Goal: Check status: Check status

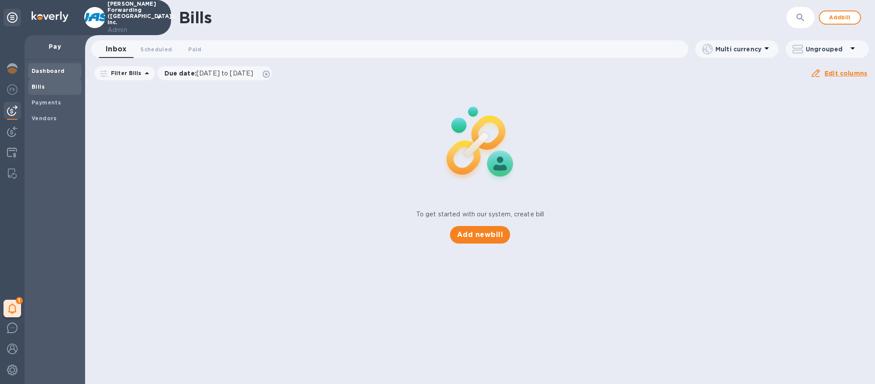
click at [52, 76] on div "Dashboard" at bounding box center [55, 71] width 54 height 16
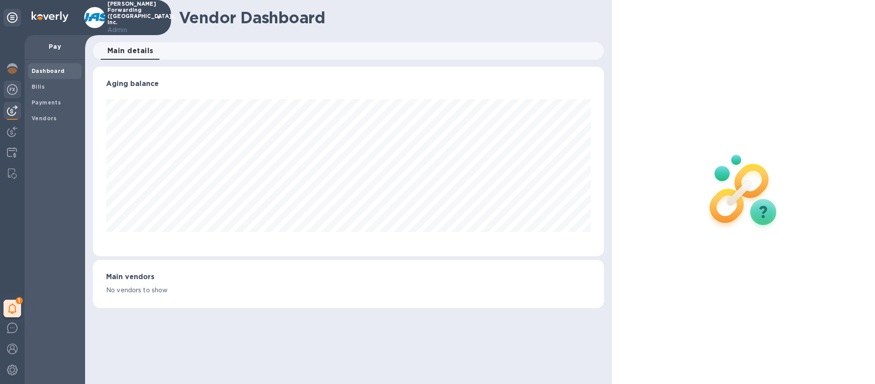
scroll to position [190, 511]
click at [14, 91] on img at bounding box center [12, 89] width 11 height 11
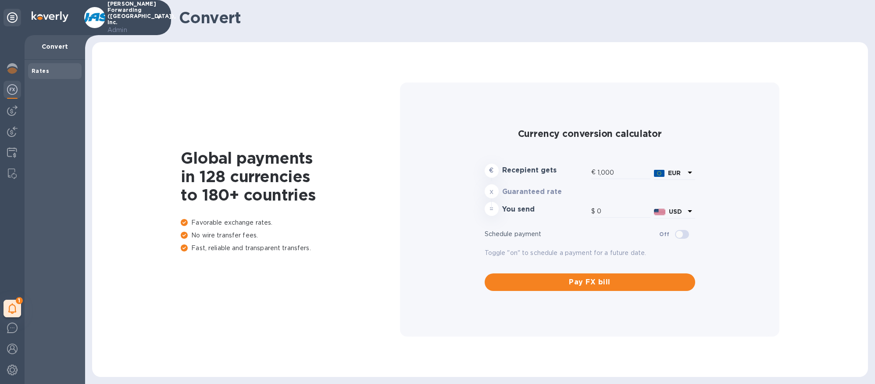
type input "1,179.38"
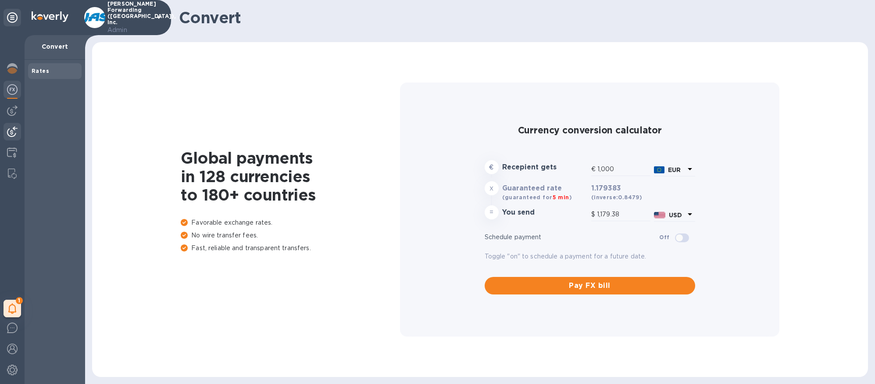
click at [13, 126] on img at bounding box center [12, 131] width 11 height 11
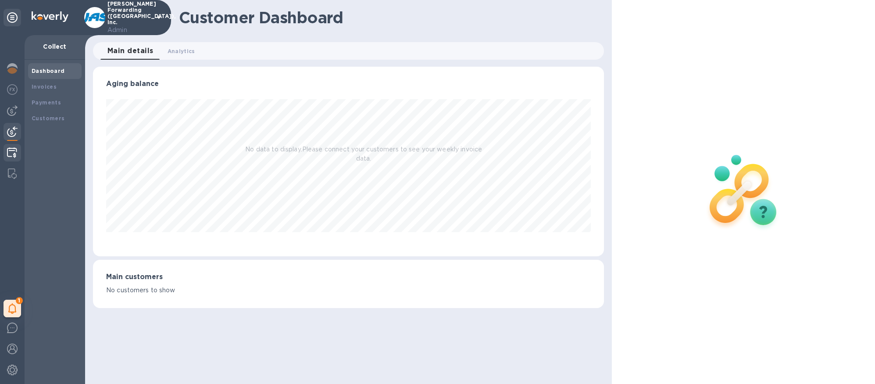
scroll to position [190, 511]
click at [14, 150] on img at bounding box center [12, 152] width 10 height 11
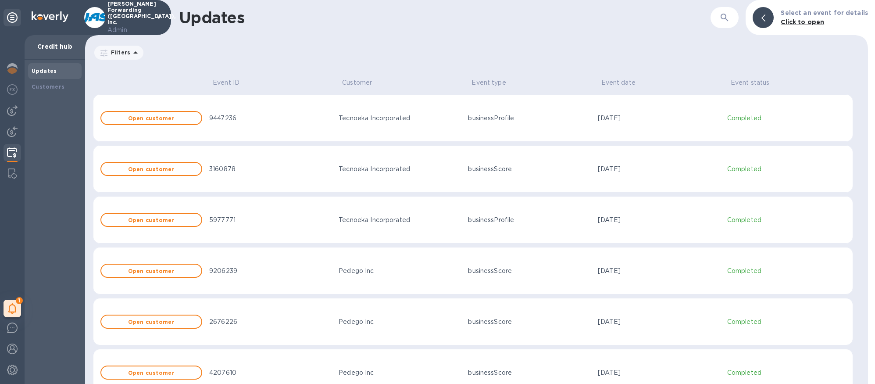
click at [406, 269] on div "Pedego Inc" at bounding box center [400, 270] width 122 height 9
click at [197, 273] on button "Open customer" at bounding box center [151, 271] width 102 height 14
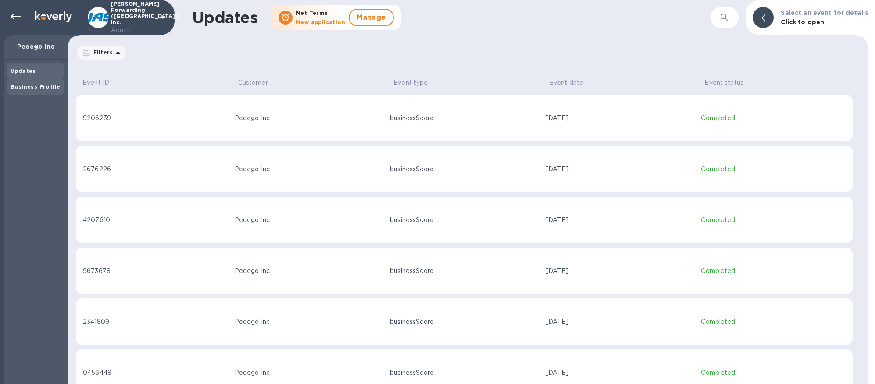
click at [35, 92] on div "Business Profile" at bounding box center [35, 87] width 57 height 16
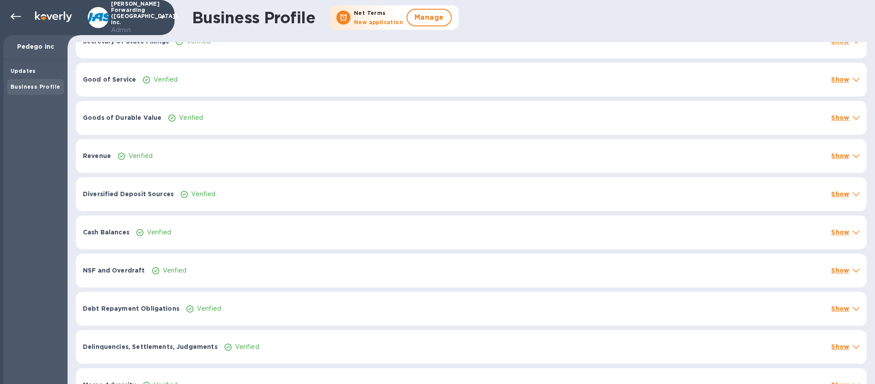
scroll to position [368, 0]
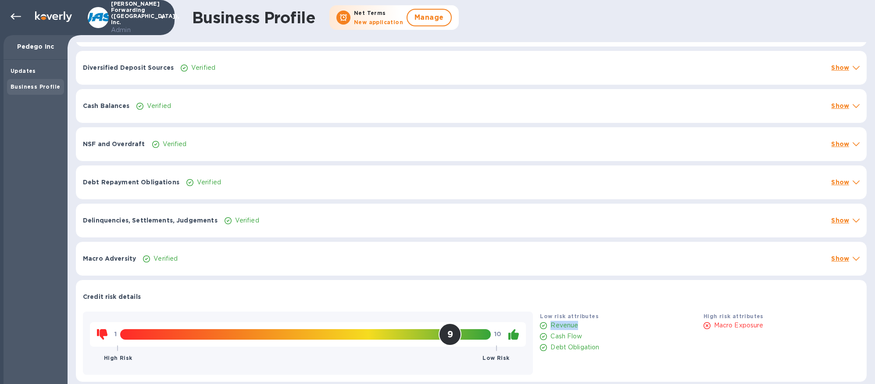
drag, startPoint x: 549, startPoint y: 326, endPoint x: 577, endPoint y: 326, distance: 29.0
click at [577, 326] on div "Revenue" at bounding box center [618, 325] width 160 height 13
drag, startPoint x: 549, startPoint y: 337, endPoint x: 579, endPoint y: 337, distance: 30.3
click at [579, 337] on p "Cash Flow" at bounding box center [567, 336] width 32 height 9
click at [31, 69] on b "Updates" at bounding box center [23, 71] width 25 height 7
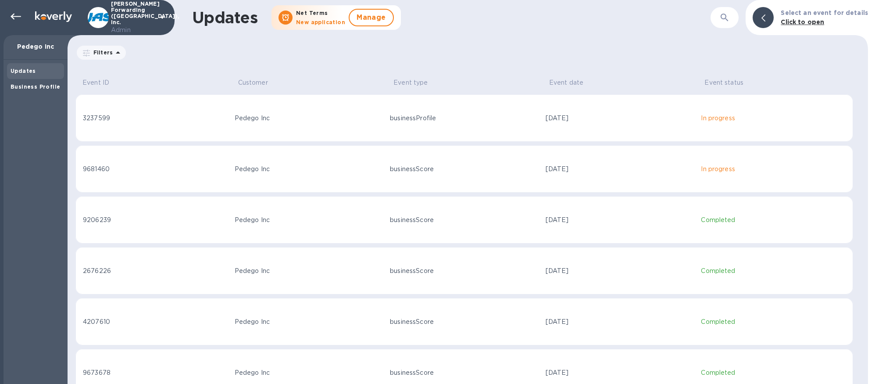
click at [362, 174] on td "Pedego Inc" at bounding box center [309, 168] width 156 height 47
drag, startPoint x: 436, startPoint y: 118, endPoint x: 376, endPoint y: 117, distance: 60.6
click at [375, 117] on tr "3237599 Pedego Inc businessProfile [DATE] Completed" at bounding box center [464, 117] width 778 height 47
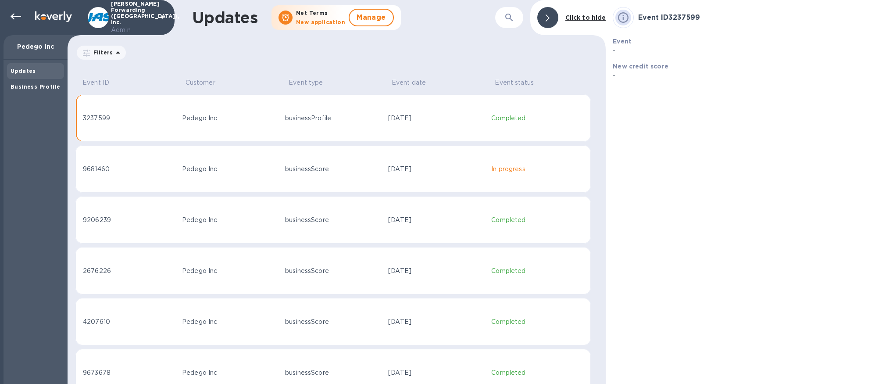
click at [362, 166] on div "businessScore" at bounding box center [333, 169] width 96 height 9
drag, startPoint x: 109, startPoint y: 118, endPoint x: 82, endPoint y: 117, distance: 26.8
click at [83, 117] on div "3237599" at bounding box center [129, 118] width 92 height 9
click at [373, 57] on div "Filters" at bounding box center [336, 52] width 523 height 17
click at [240, 160] on td "Pedego Inc" at bounding box center [230, 168] width 103 height 47
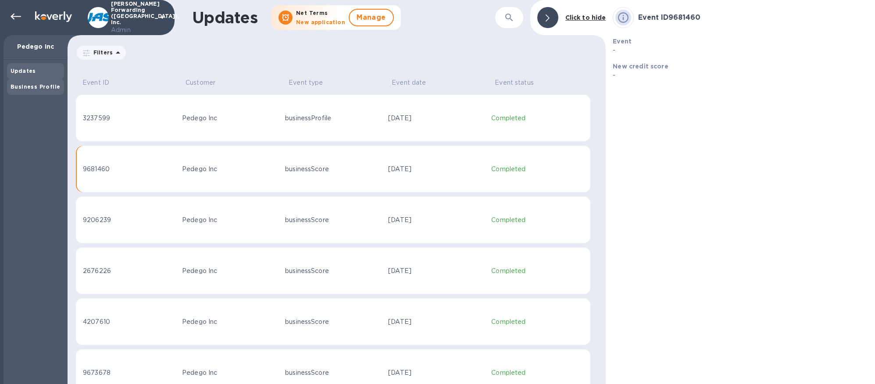
click at [50, 91] on div "Business Profile" at bounding box center [36, 86] width 50 height 9
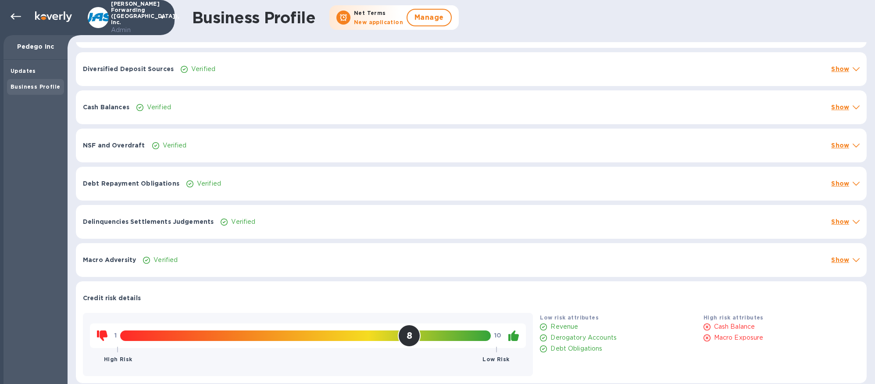
scroll to position [368, 0]
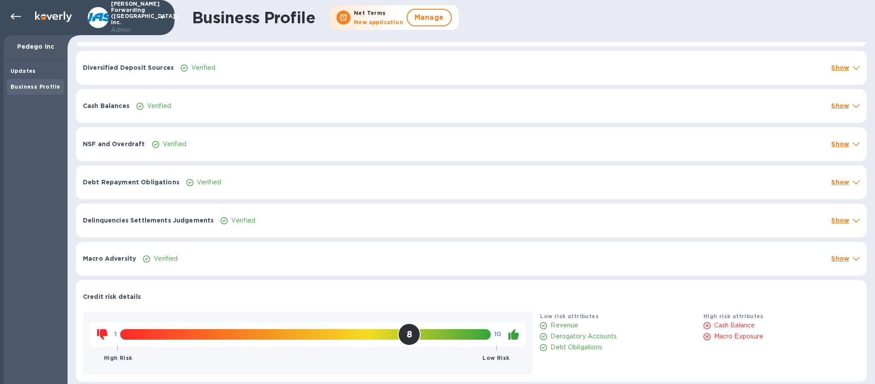
click at [833, 257] on p "Show" at bounding box center [841, 258] width 18 height 9
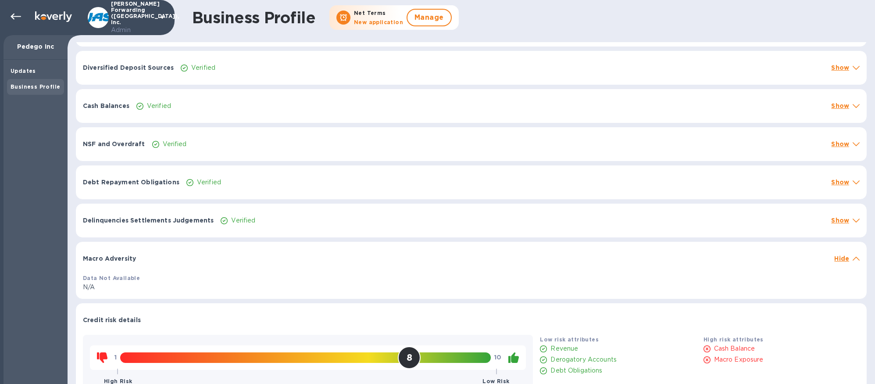
click at [836, 258] on p "Hide" at bounding box center [842, 258] width 15 height 9
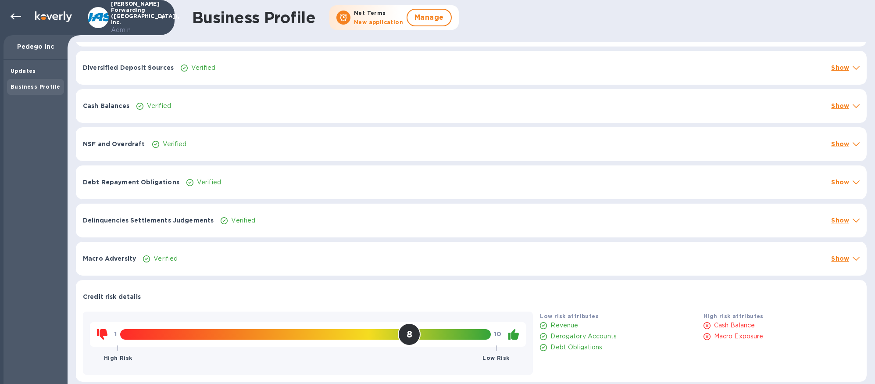
click at [836, 220] on p "Show" at bounding box center [841, 220] width 18 height 9
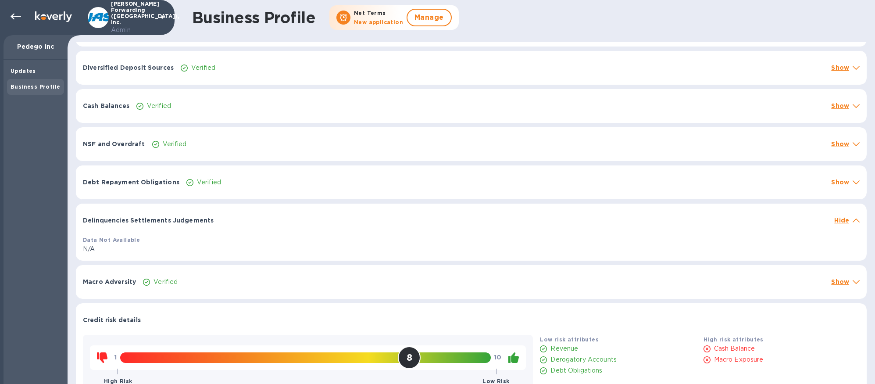
click at [836, 220] on p "Hide" at bounding box center [842, 220] width 15 height 9
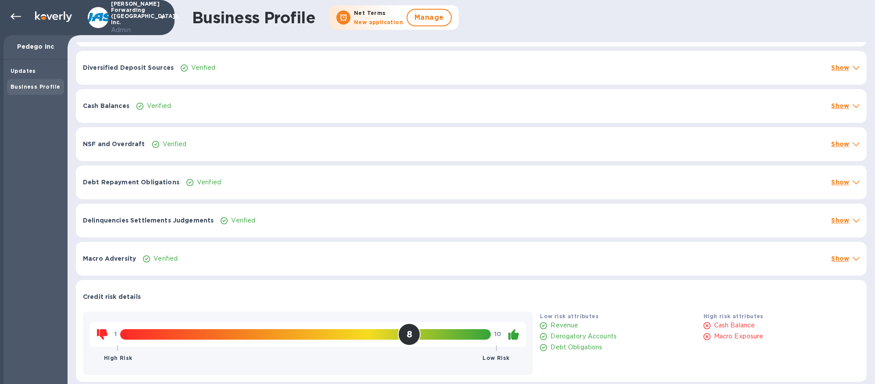
click at [838, 179] on p "Show" at bounding box center [841, 182] width 18 height 9
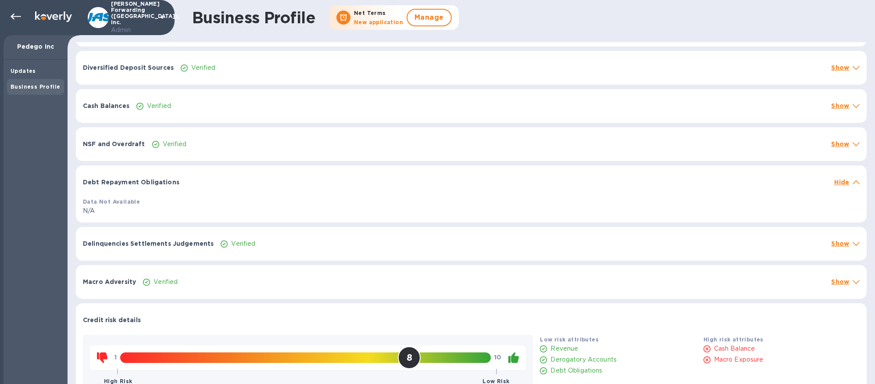
click at [838, 179] on p "Hide" at bounding box center [842, 182] width 15 height 9
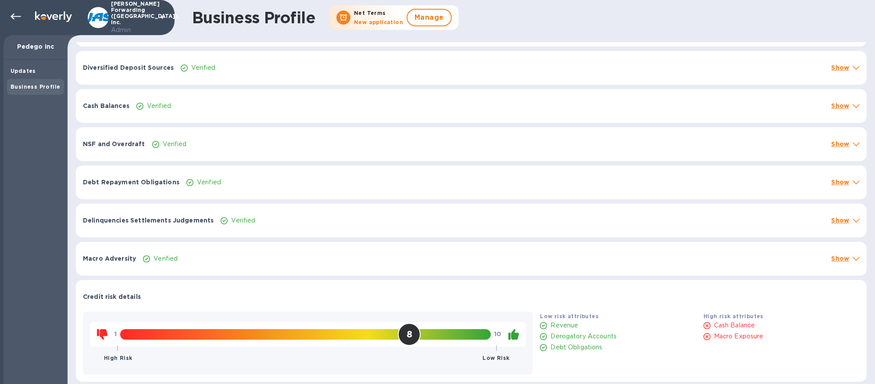
click at [835, 143] on p "Show" at bounding box center [841, 144] width 18 height 9
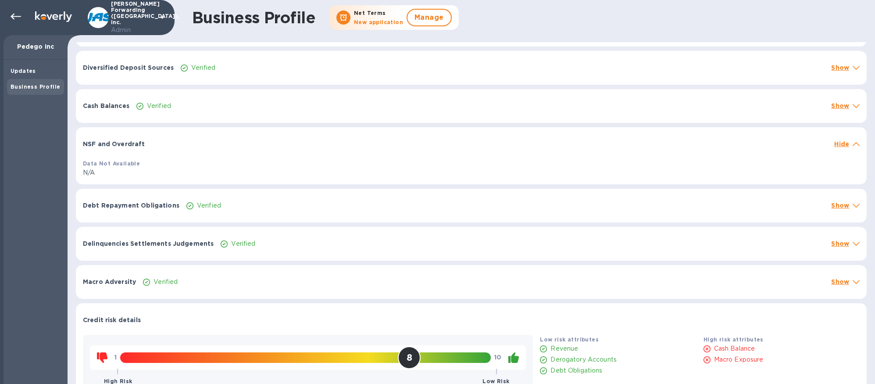
click at [835, 143] on p "Hide" at bounding box center [842, 144] width 15 height 9
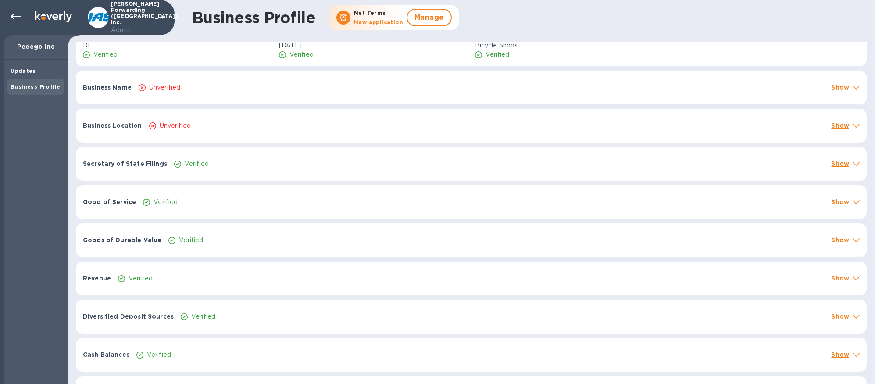
scroll to position [118, 0]
click at [836, 163] on p "Show" at bounding box center [841, 164] width 18 height 9
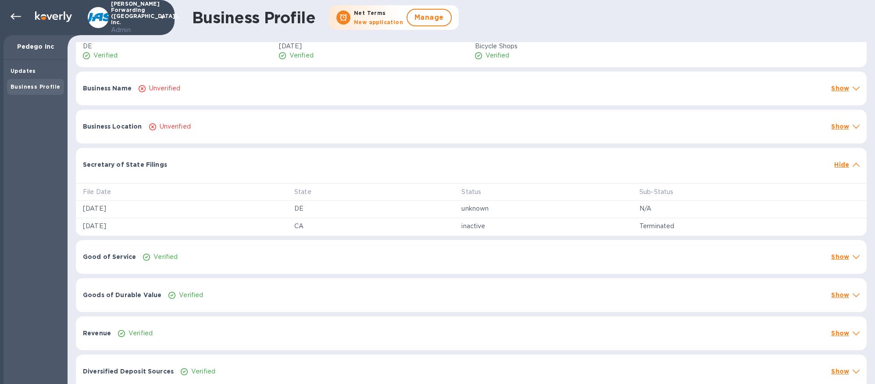
click at [836, 163] on p "Hide" at bounding box center [842, 164] width 15 height 9
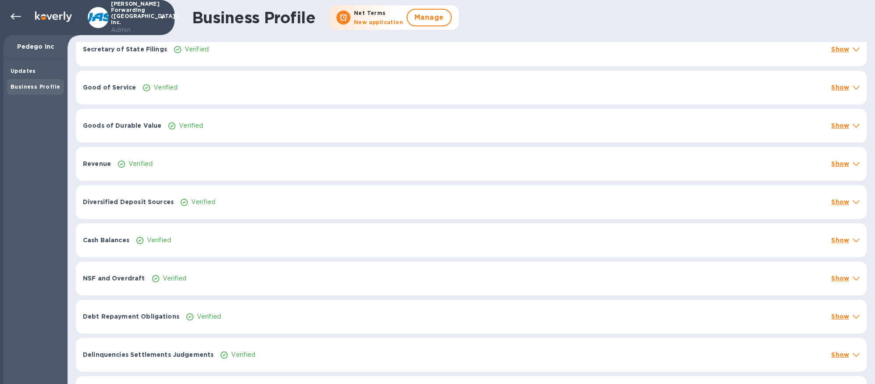
scroll to position [237, 0]
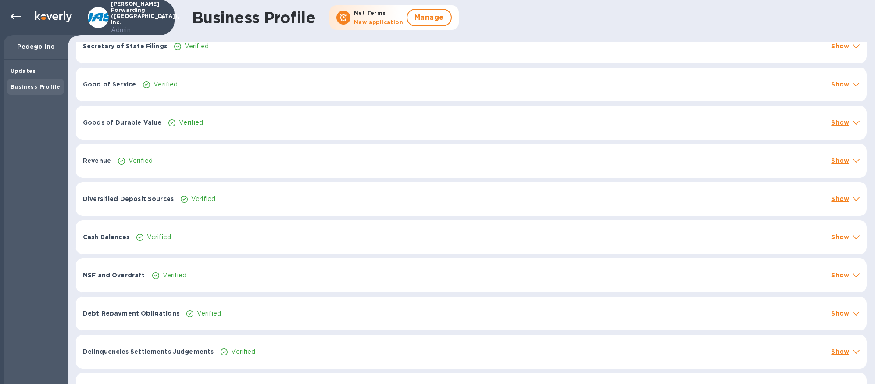
click at [834, 160] on p "Show" at bounding box center [841, 160] width 18 height 9
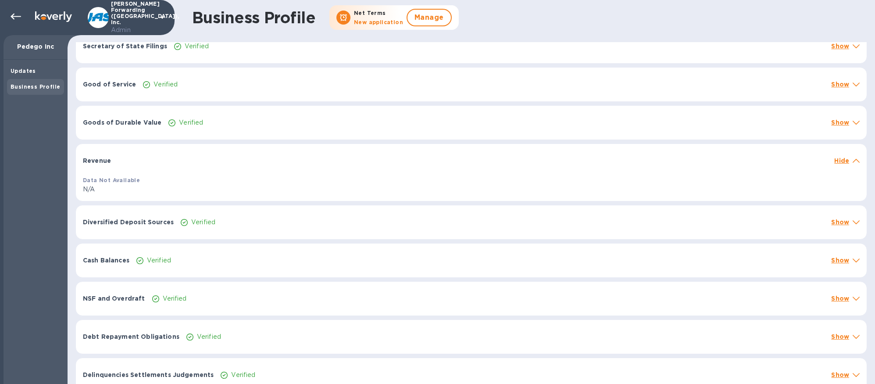
click at [835, 160] on p "Hide" at bounding box center [842, 160] width 15 height 9
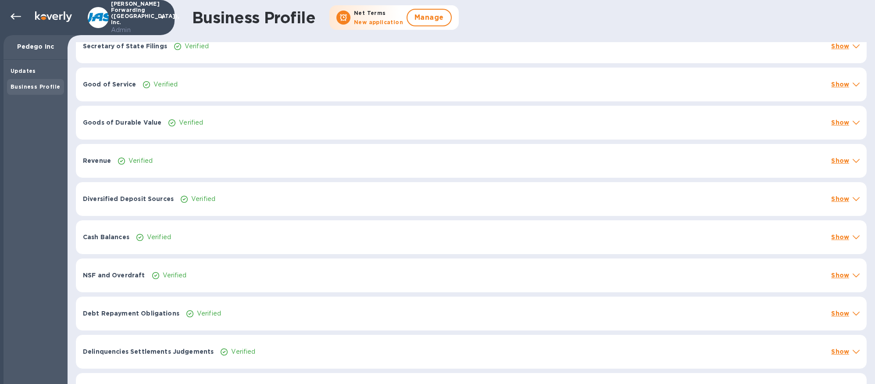
click at [840, 121] on p "Show" at bounding box center [841, 122] width 18 height 9
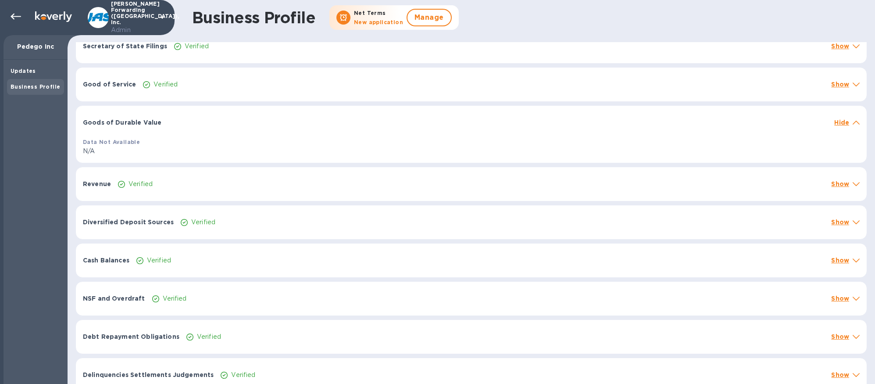
click at [840, 121] on p "Hide" at bounding box center [842, 122] width 15 height 9
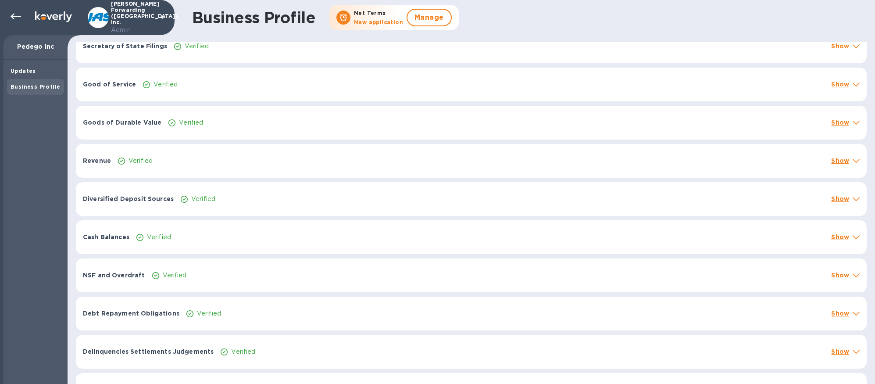
click at [836, 87] on p "Show" at bounding box center [841, 84] width 18 height 9
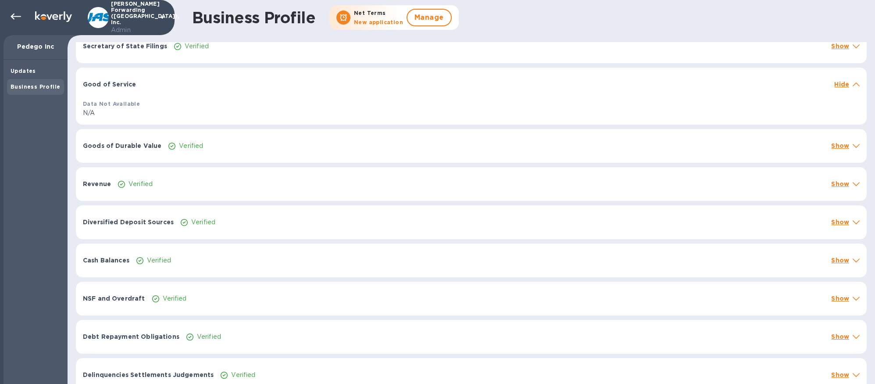
click at [841, 84] on p "Hide" at bounding box center [842, 84] width 15 height 9
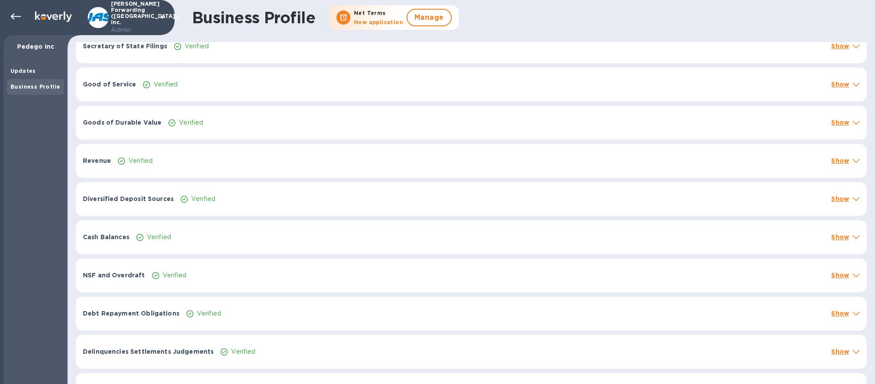
click at [713, 17] on div "Business Profile Net Terms New application Manage" at bounding box center [526, 17] width 683 height 39
